Goal: Task Accomplishment & Management: Manage account settings

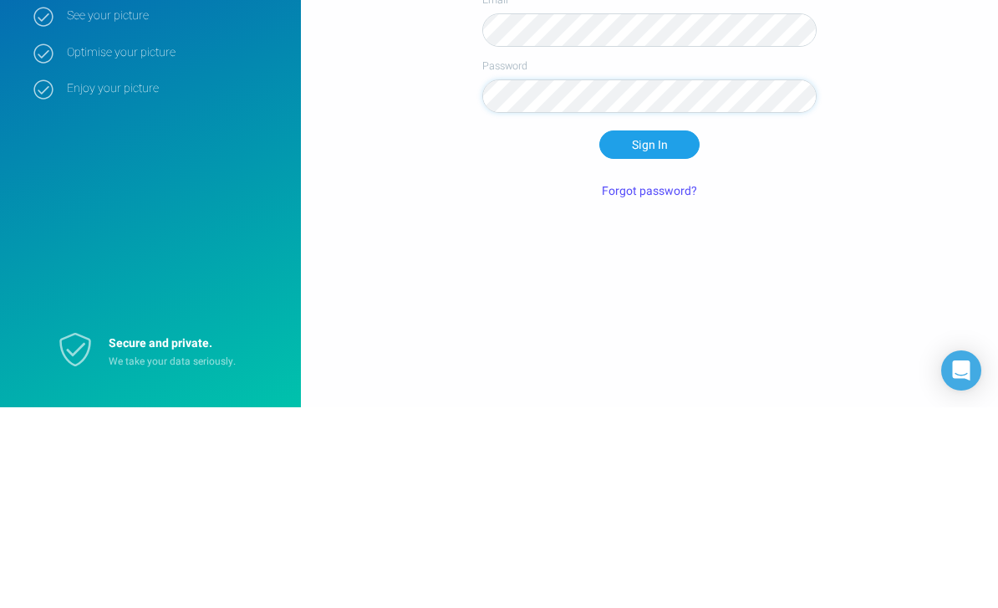
click at [659, 331] on button "Sign In" at bounding box center [649, 345] width 100 height 28
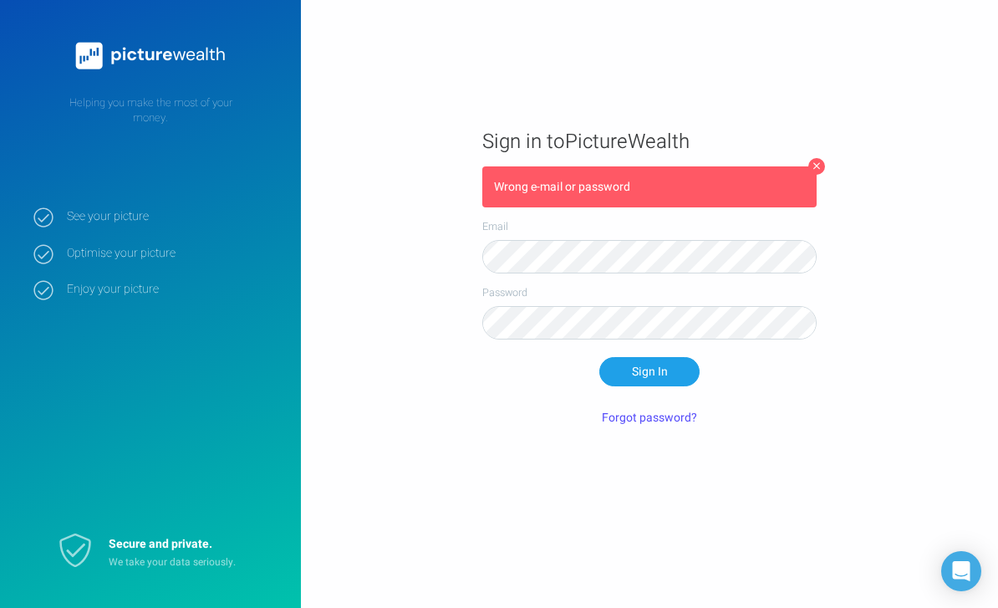
click at [659, 404] on button "Forgot password?" at bounding box center [649, 418] width 115 height 28
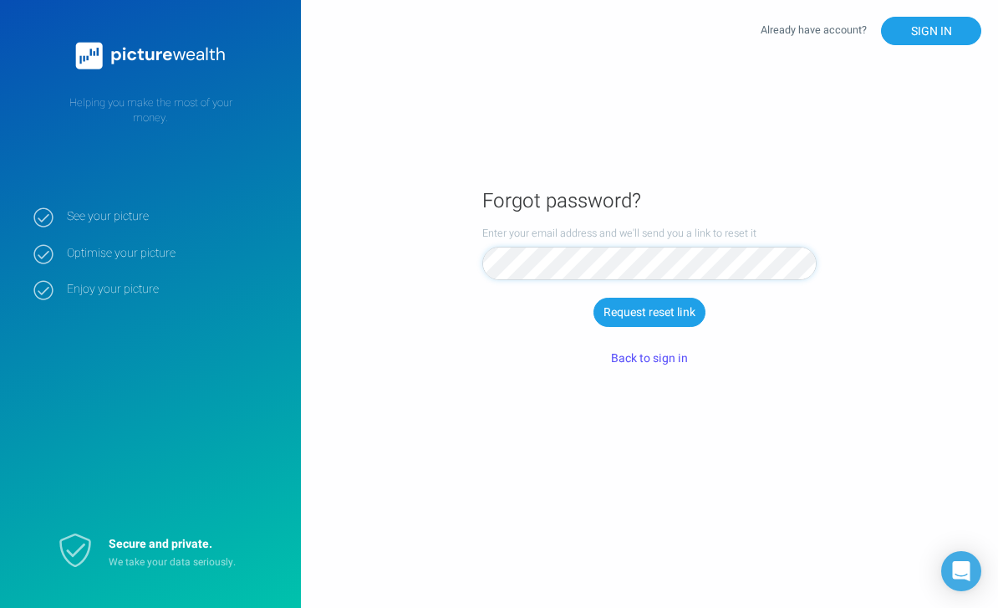
click at [657, 326] on button "Request reset link" at bounding box center [649, 312] width 112 height 28
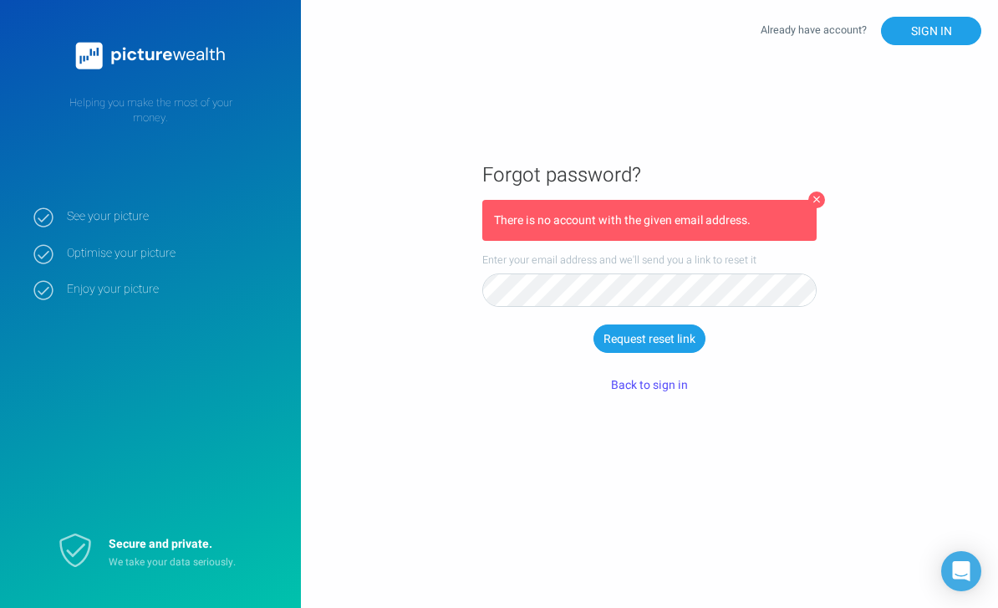
click at [822, 208] on button at bounding box center [816, 199] width 17 height 17
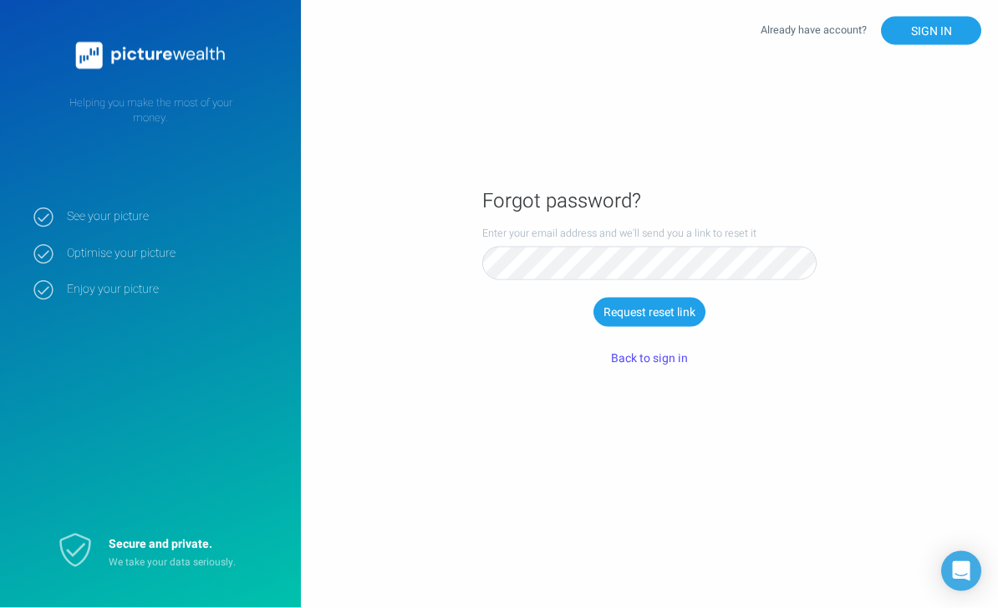
scroll to position [38, 0]
click at [648, 346] on button "Back to sign in" at bounding box center [649, 358] width 100 height 28
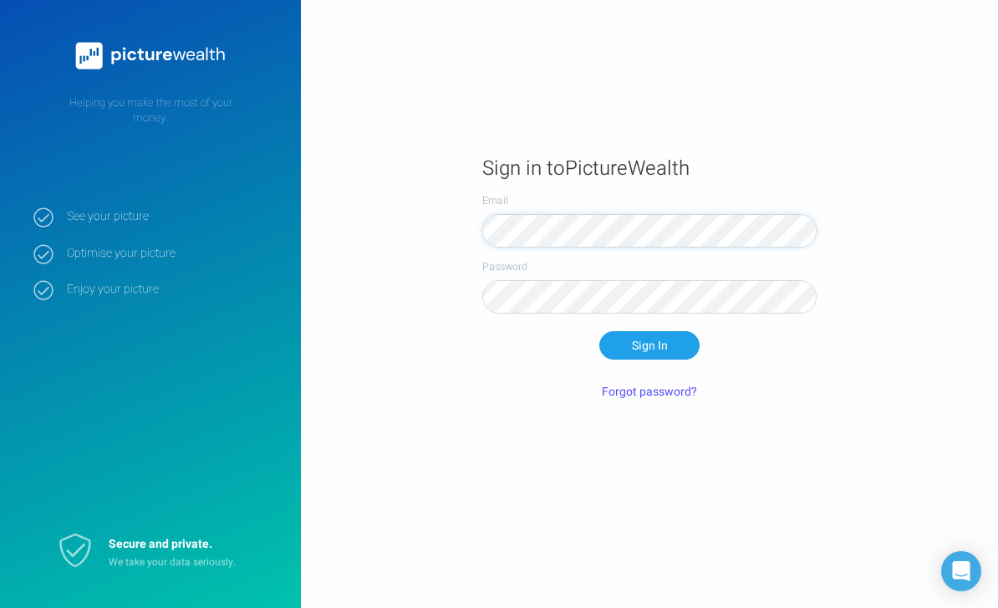
click at [109, 213] on strong "See your picture" at bounding box center [171, 216] width 209 height 15
